Goal: Use online tool/utility: Utilize a website feature to perform a specific function

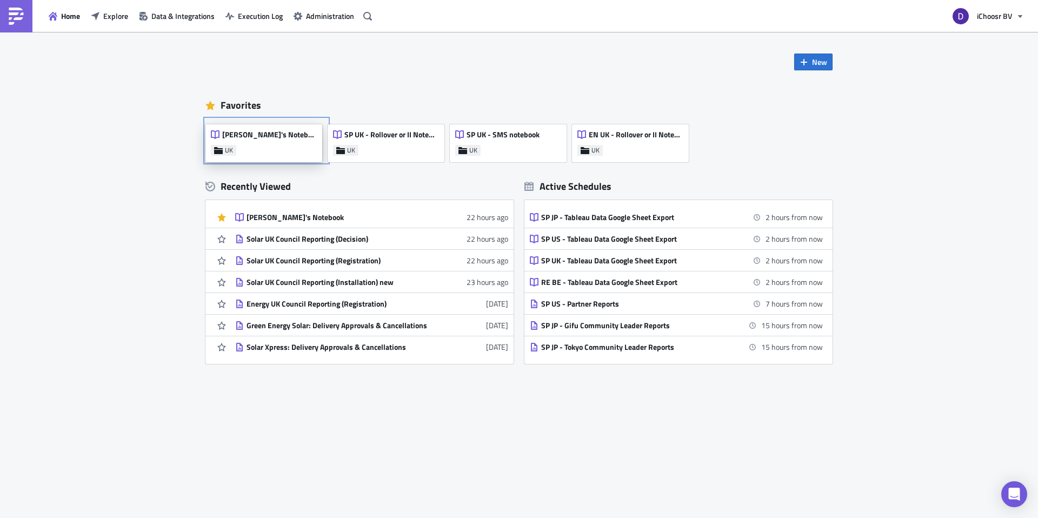
click at [271, 142] on div "[PERSON_NAME]'s Notebook" at bounding box center [263, 137] width 105 height 15
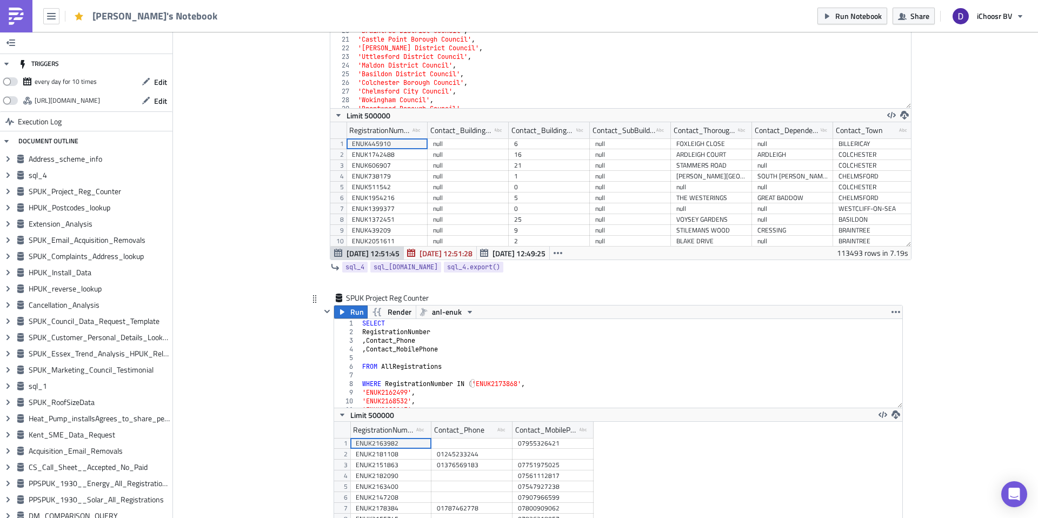
type textarea ", Contact_MobilePhone"
click at [450, 349] on div "SELECT RegistrationNumber , Contact_Phone , Contact_MobilePhone FROM AllRegistr…" at bounding box center [631, 372] width 542 height 106
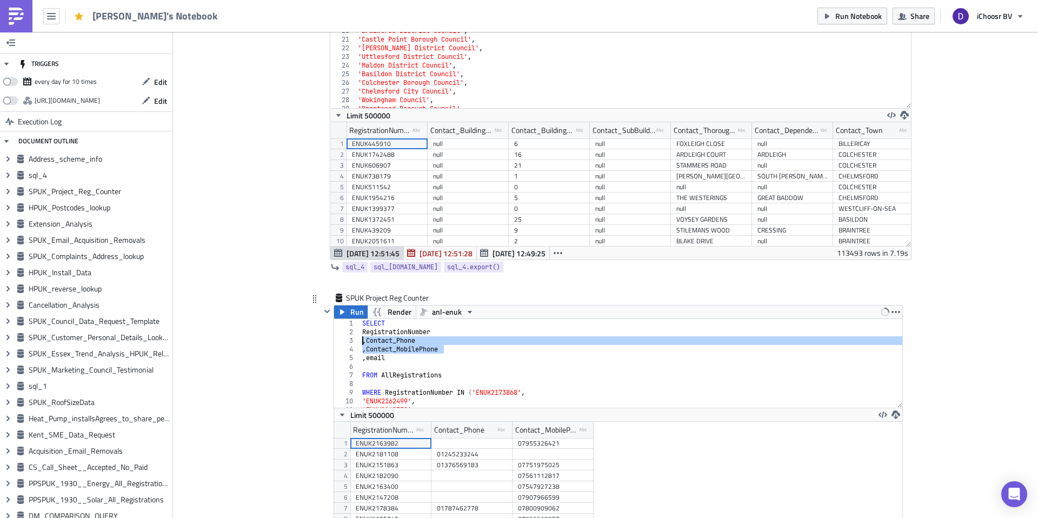
drag, startPoint x: 455, startPoint y: 348, endPoint x: 324, endPoint y: 343, distance: 130.4
click at [324, 343] on div "Run Render anl-enuk , email 1 2 3 4 5 6 7 8 9 10 11 12 SELECT RegistrationNumbe…" at bounding box center [612, 432] width 582 height 255
type textarea ", Contact_Phone , Contact_MobilePhone"
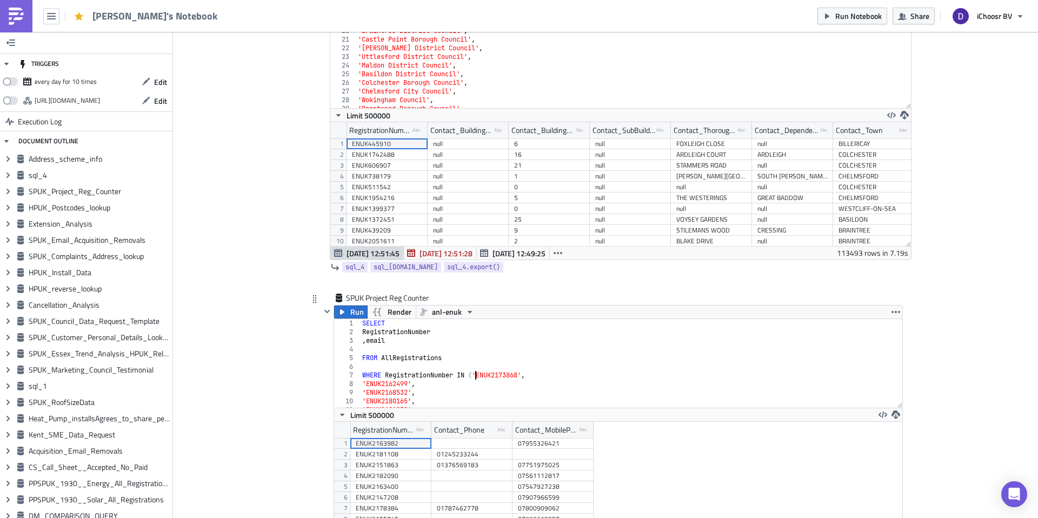
click at [476, 372] on div "SELECT RegistrationNumber , email FROM AllRegistrations WHERE RegistrationNumbe…" at bounding box center [631, 372] width 542 height 106
paste textarea "'SPUK395396',"
type textarea "'SPUK395396')"
click at [450, 315] on span "anl-enuk" at bounding box center [447, 311] width 30 height 13
click at [444, 371] on link "anl-spuk" at bounding box center [465, 378] width 97 height 16
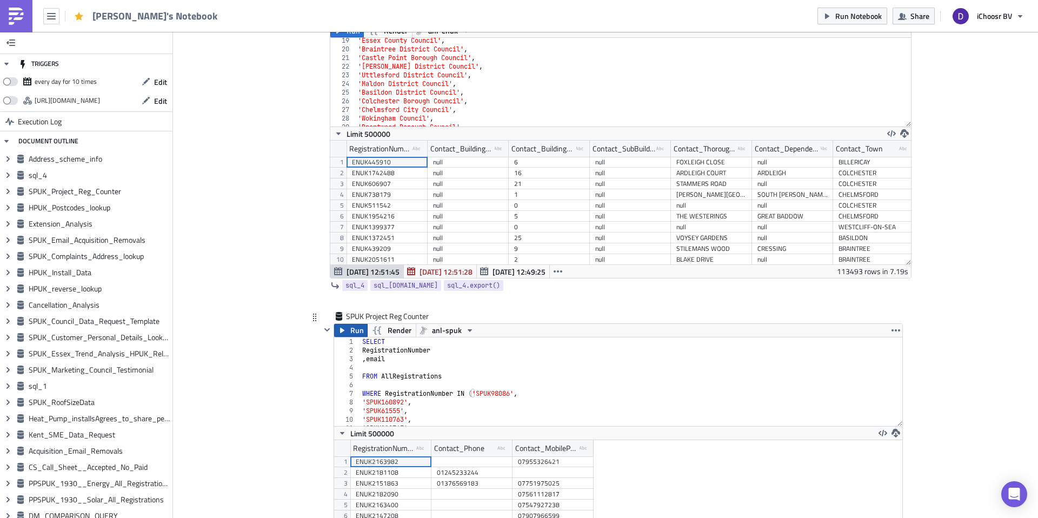
click at [357, 329] on span "Run" at bounding box center [357, 330] width 14 height 13
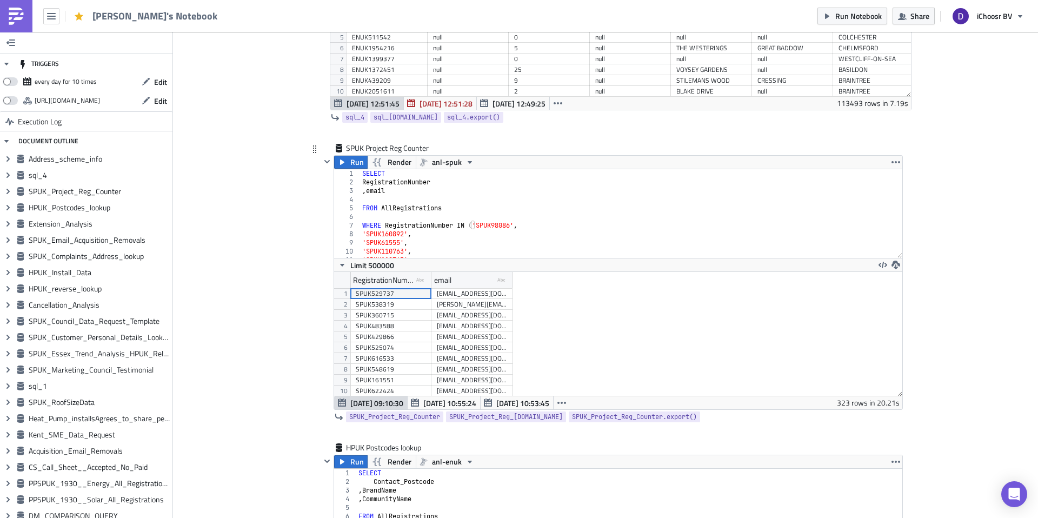
scroll to position [124, 568]
click at [897, 263] on icon "button" at bounding box center [896, 265] width 9 height 9
click at [922, 223] on div "CSV" at bounding box center [938, 223] width 84 height 11
